Goal: Book appointment/travel/reservation

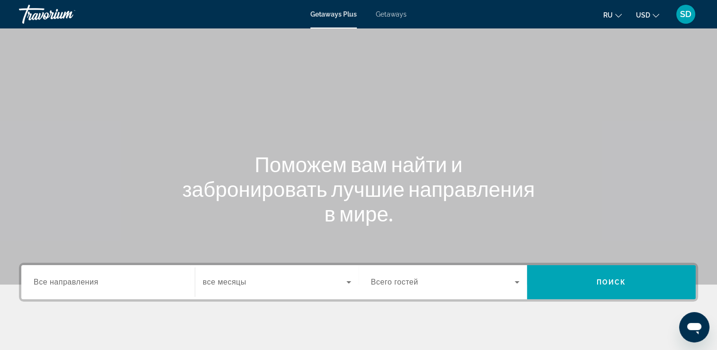
click at [389, 15] on span "Getaways" at bounding box center [391, 14] width 31 height 8
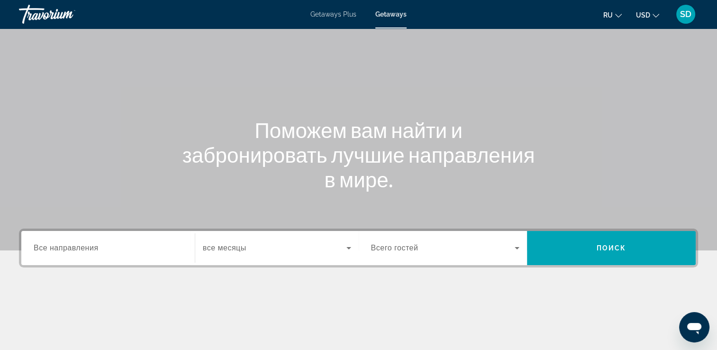
scroll to position [95, 0]
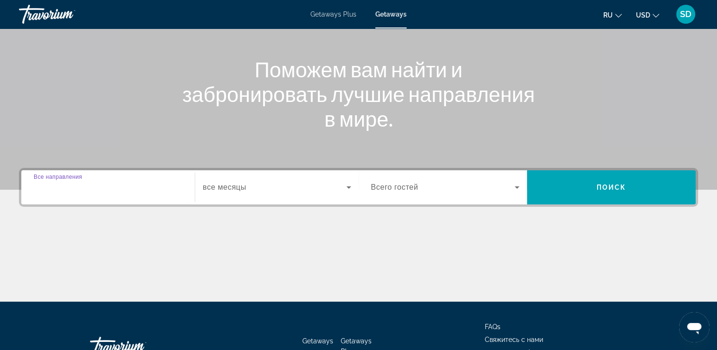
click at [153, 189] on input "Destination Все направления" at bounding box center [108, 187] width 149 height 11
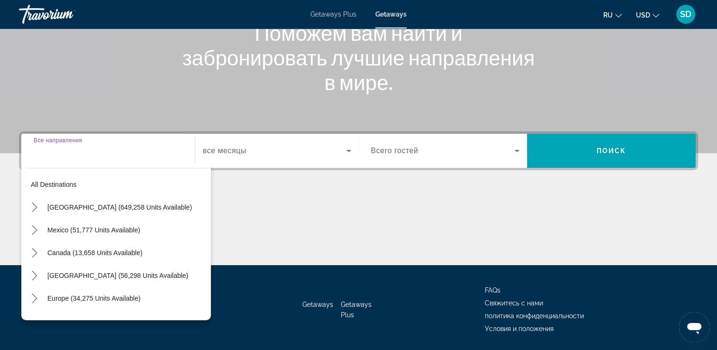
scroll to position [162, 0]
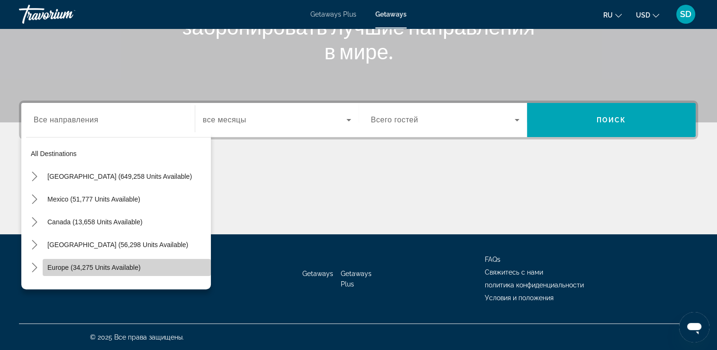
click at [128, 264] on span "Europe (34,275 units available)" at bounding box center [93, 268] width 93 height 8
type input "**********"
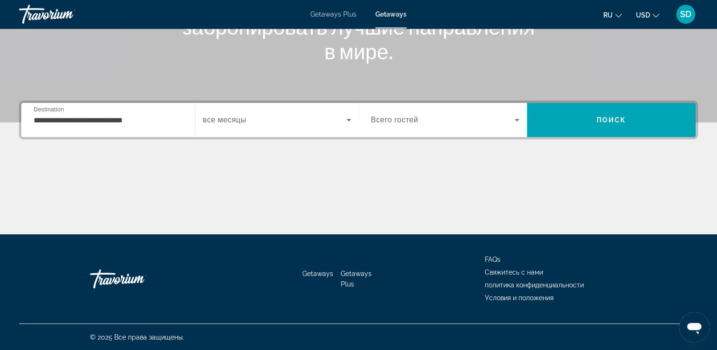
click at [239, 118] on span "все месяцы" at bounding box center [225, 120] width 44 height 8
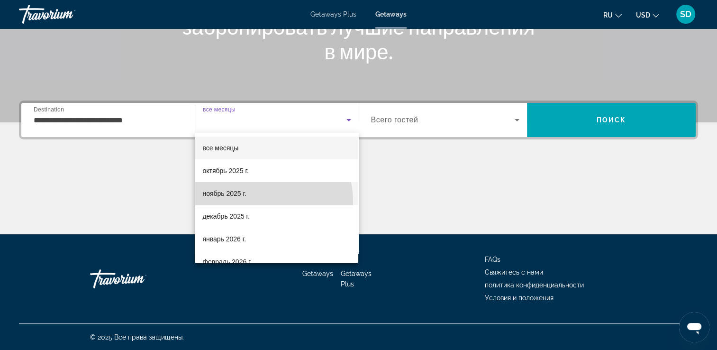
click at [251, 202] on mat-option "ноябрь 2025 г." at bounding box center [277, 193] width 164 height 23
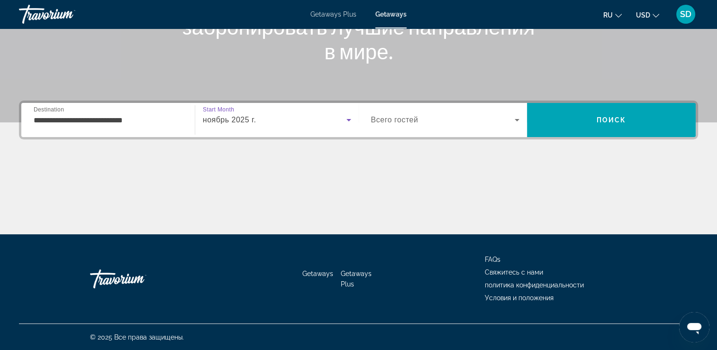
click at [433, 126] on div "Search widget" at bounding box center [445, 120] width 149 height 27
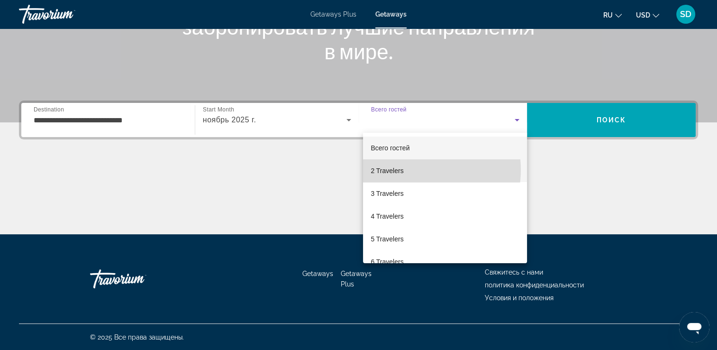
click at [411, 170] on mat-option "2 Travelers" at bounding box center [445, 170] width 164 height 23
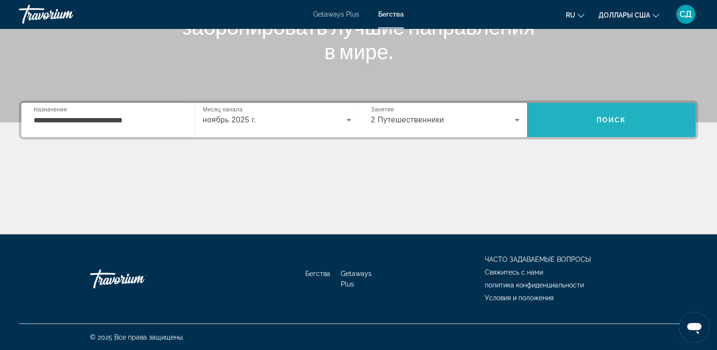
click at [579, 124] on span "Искать" at bounding box center [611, 120] width 169 height 23
